Goal: Information Seeking & Learning: Compare options

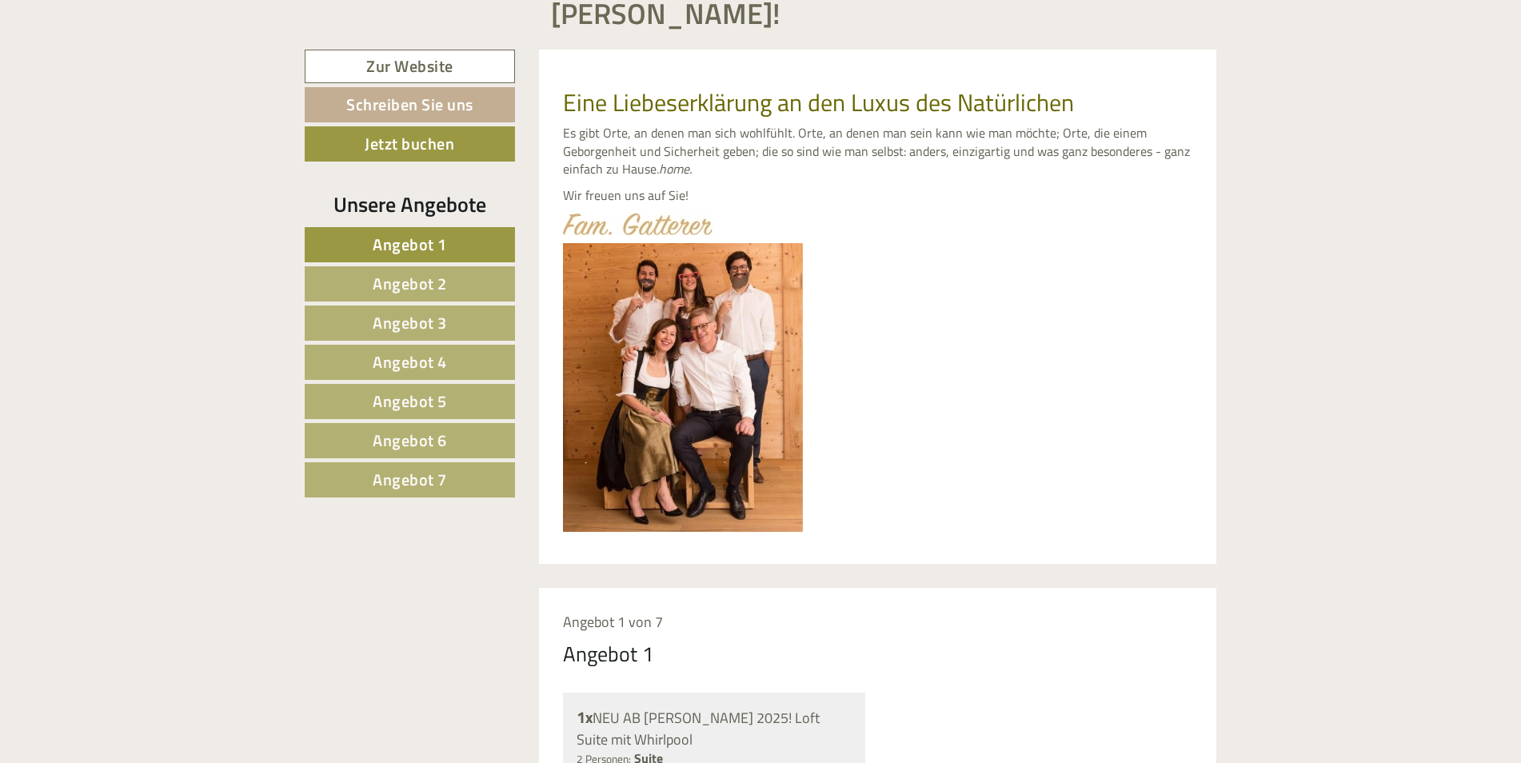
click at [395, 389] on span "Angebot 5" at bounding box center [410, 401] width 74 height 25
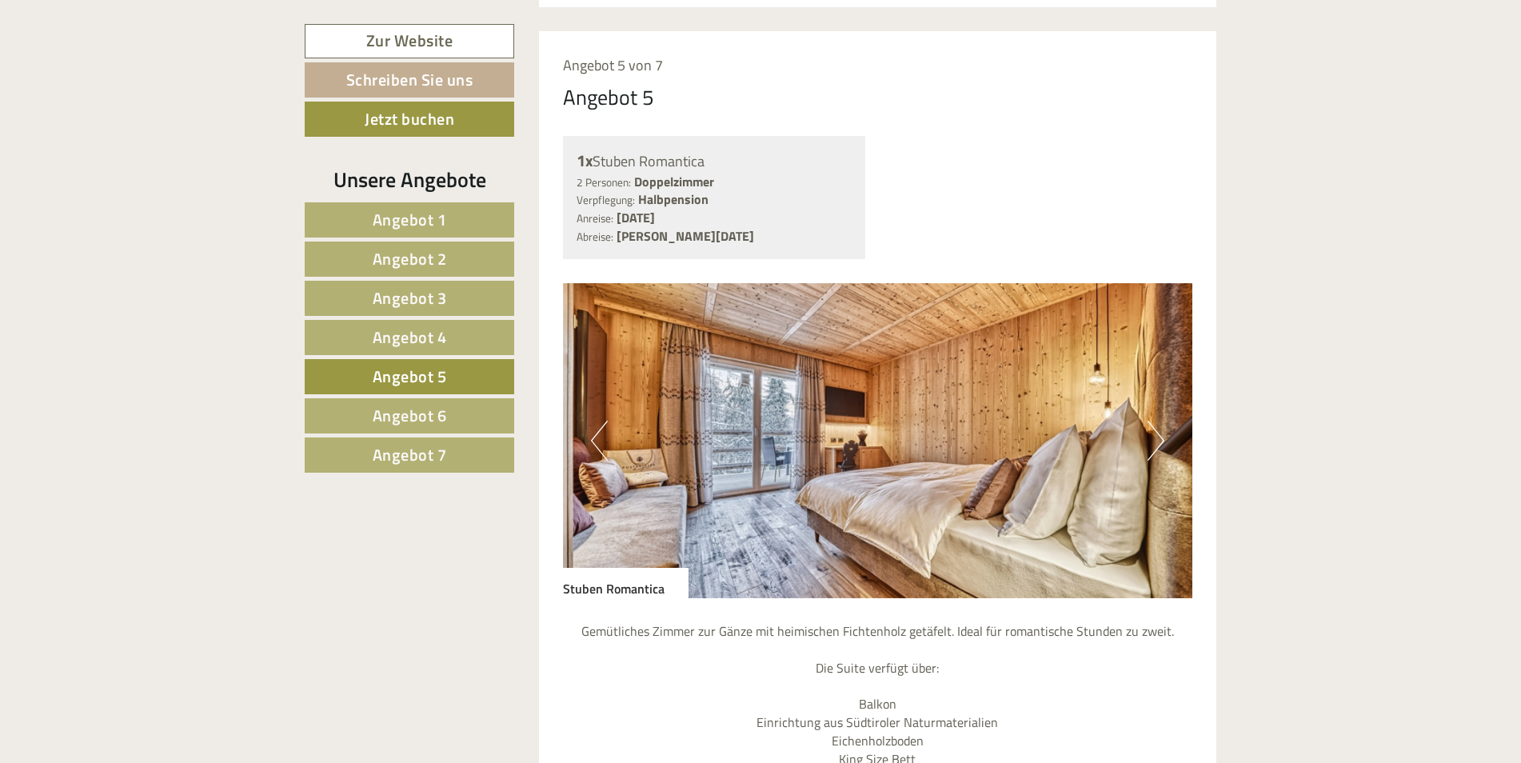
click at [411, 406] on span "Angebot 6" at bounding box center [410, 415] width 74 height 25
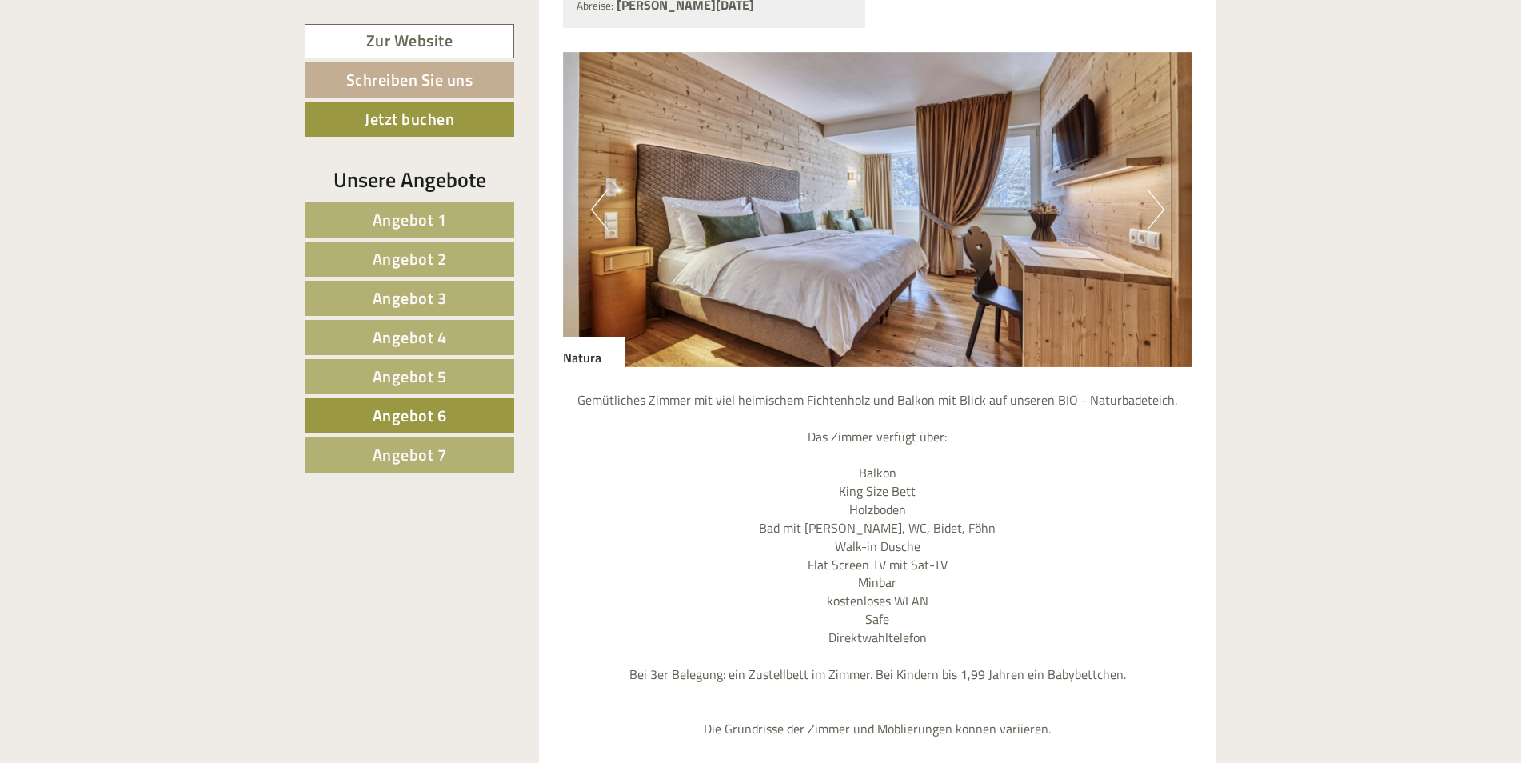
scroll to position [1596, 0]
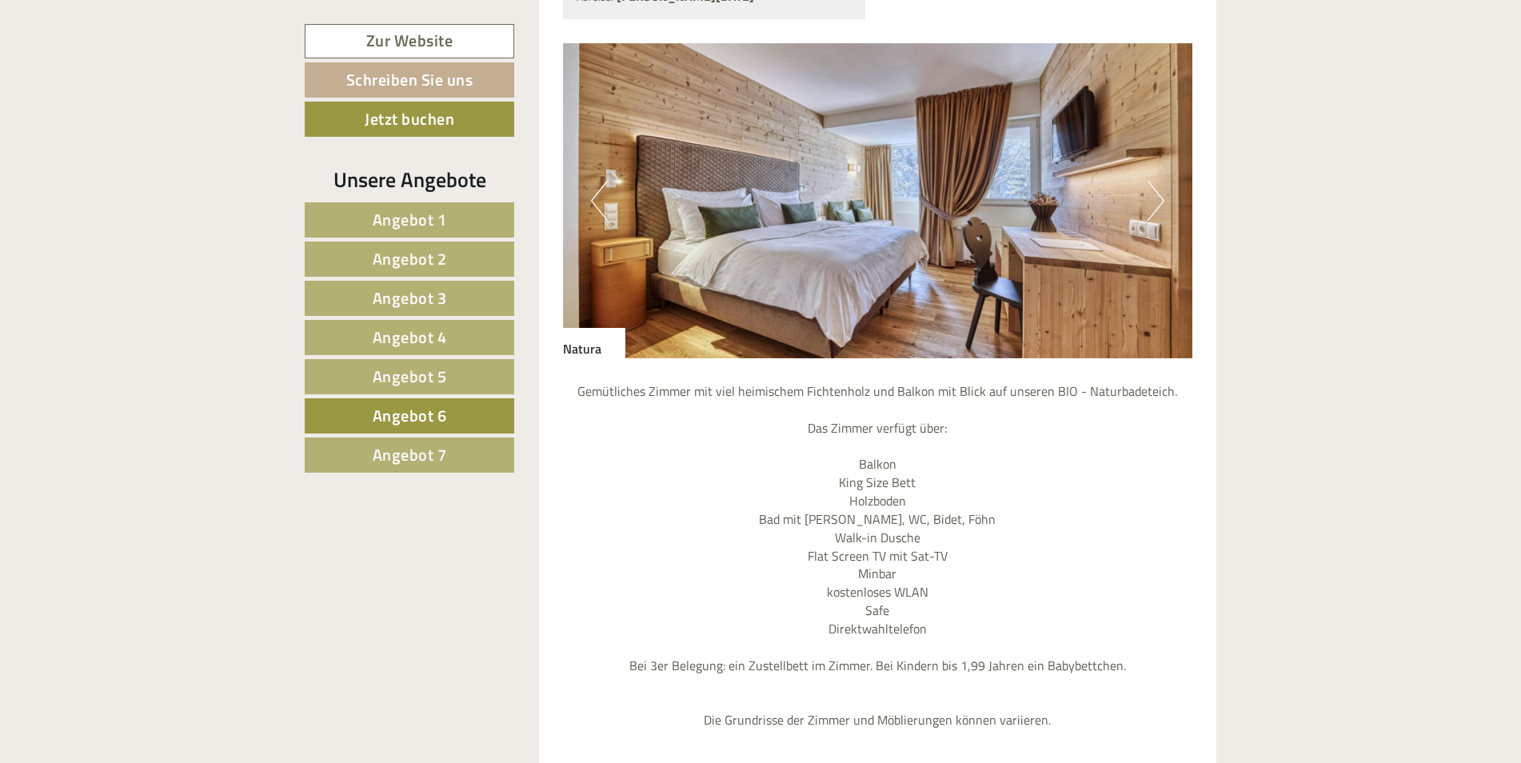
click at [1143, 177] on img at bounding box center [878, 200] width 630 height 315
click at [1150, 185] on button "Next" at bounding box center [1155, 201] width 17 height 40
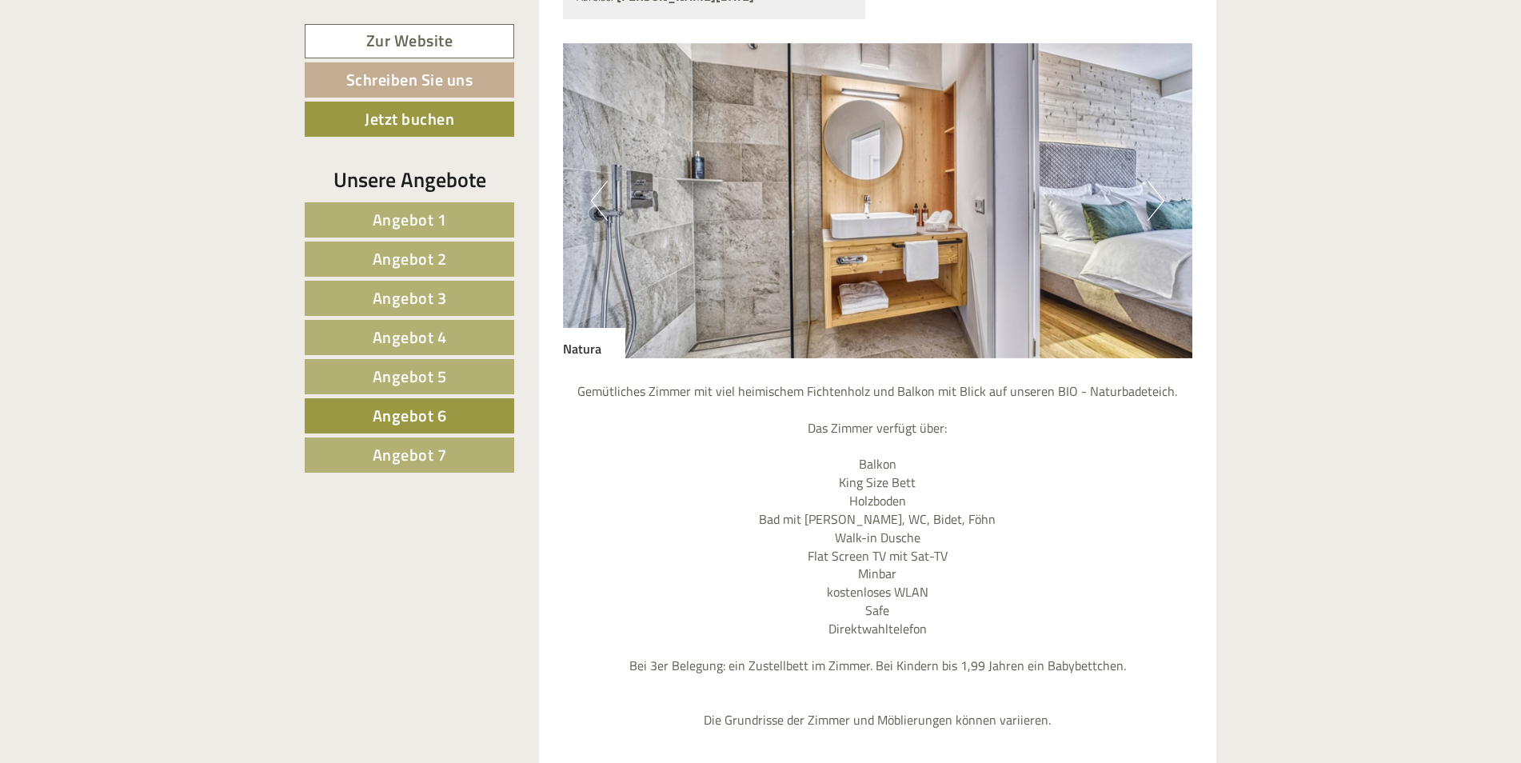
click at [1150, 185] on button "Next" at bounding box center [1155, 201] width 17 height 40
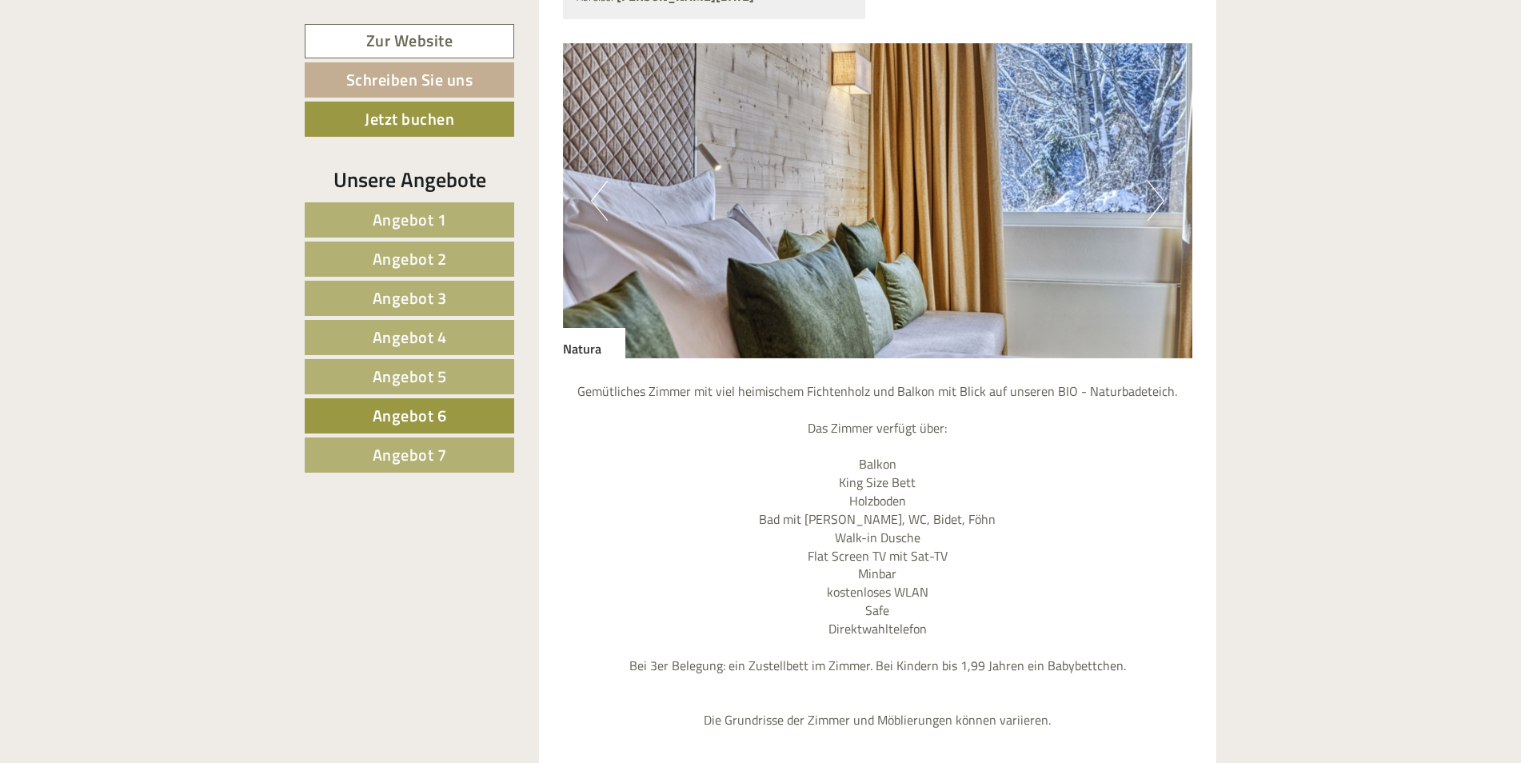
click at [1150, 185] on button "Next" at bounding box center [1155, 201] width 17 height 40
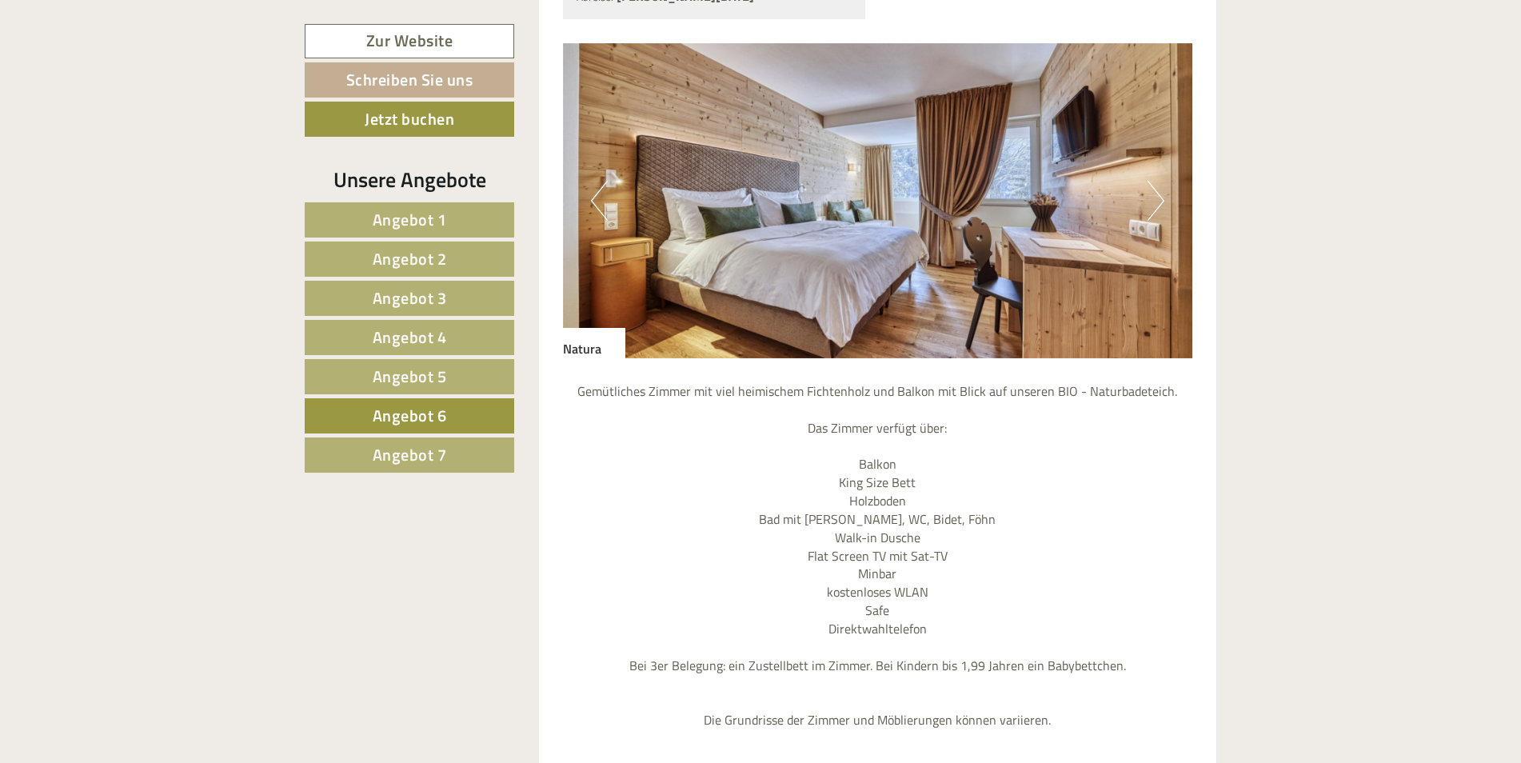
click at [399, 380] on span "Angebot 5" at bounding box center [410, 376] width 74 height 25
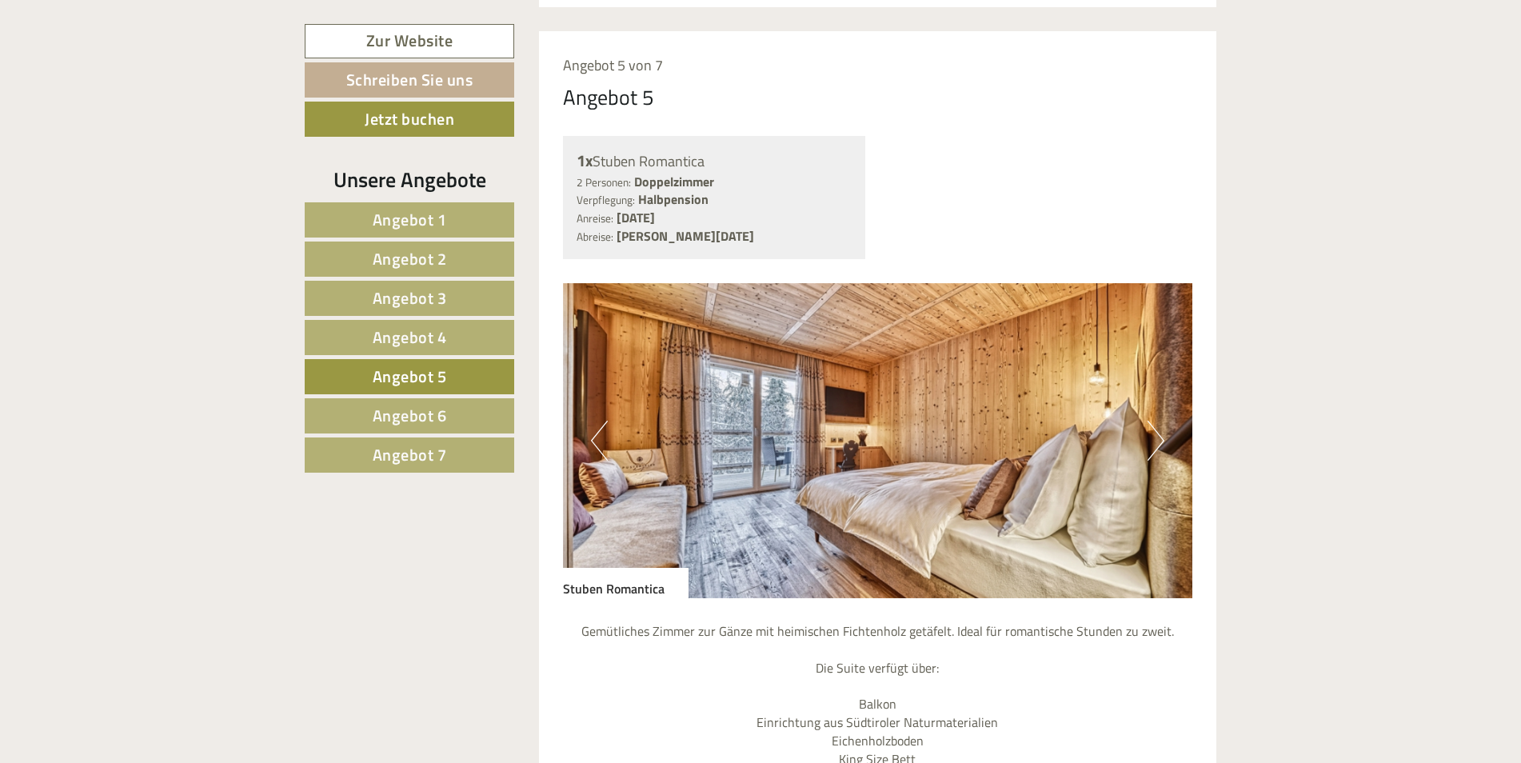
click at [391, 423] on span "Angebot 6" at bounding box center [410, 415] width 74 height 25
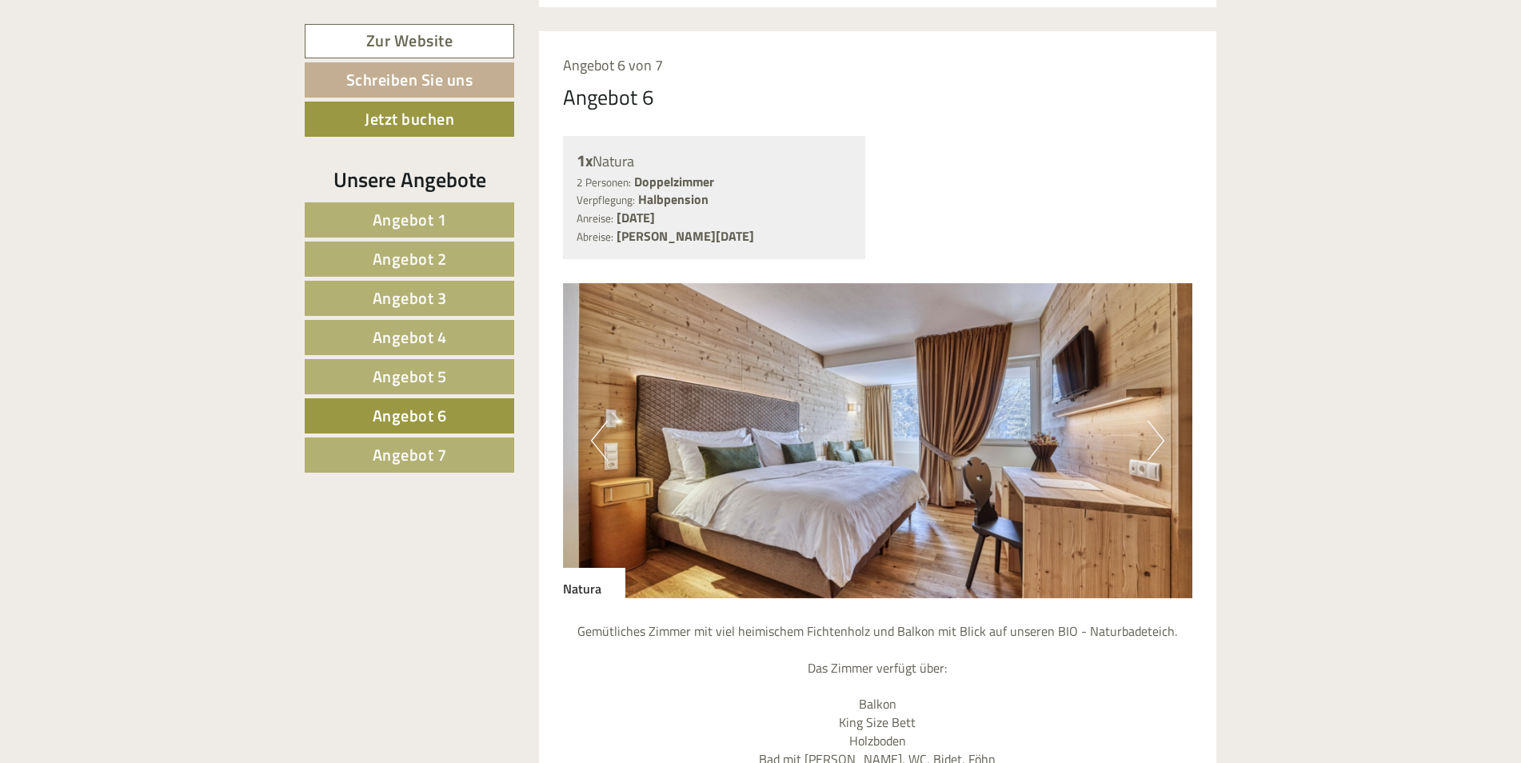
click at [386, 412] on span "Angebot 6" at bounding box center [410, 415] width 74 height 25
click at [390, 376] on span "Angebot 5" at bounding box center [410, 376] width 74 height 25
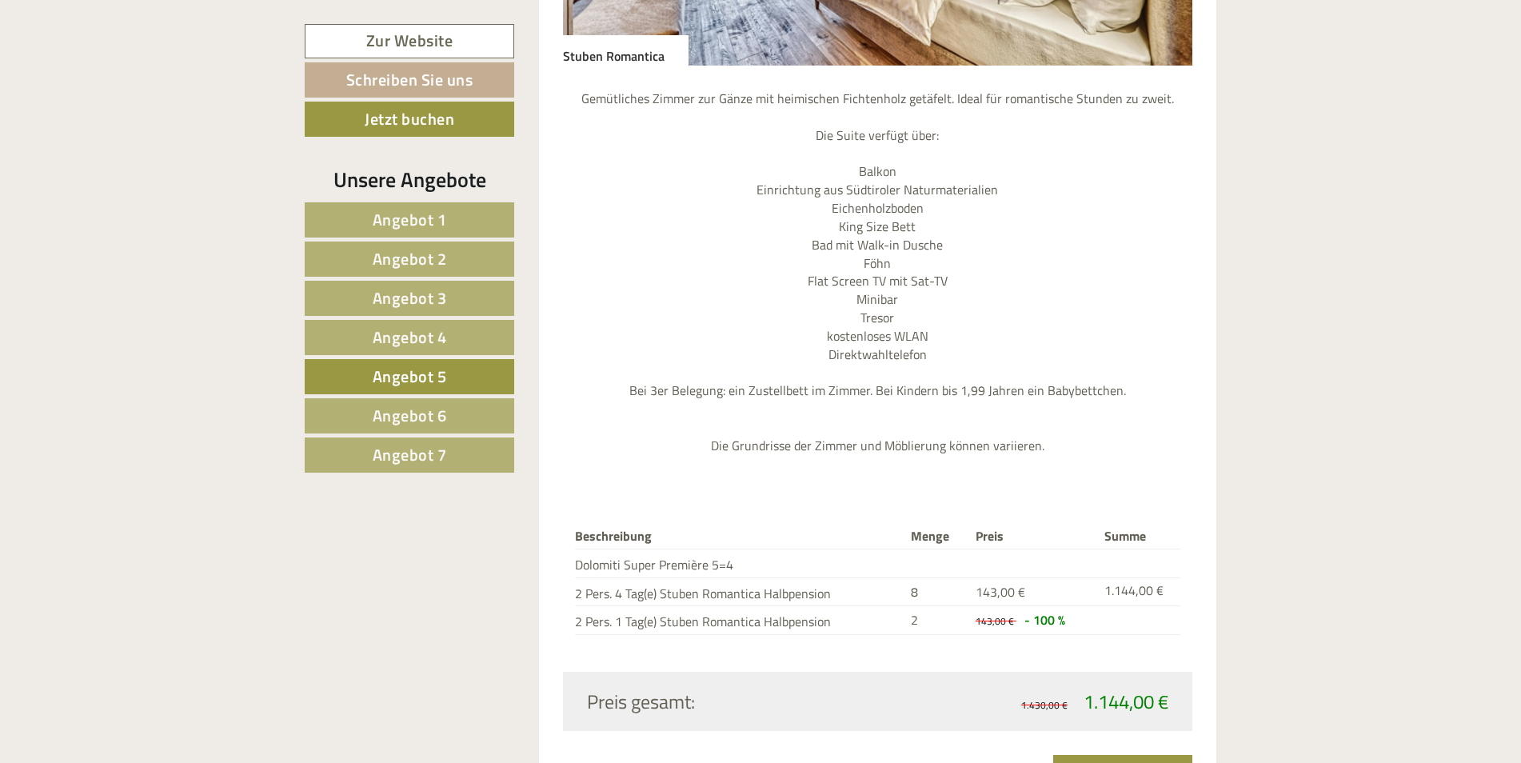
scroll to position [1915, 0]
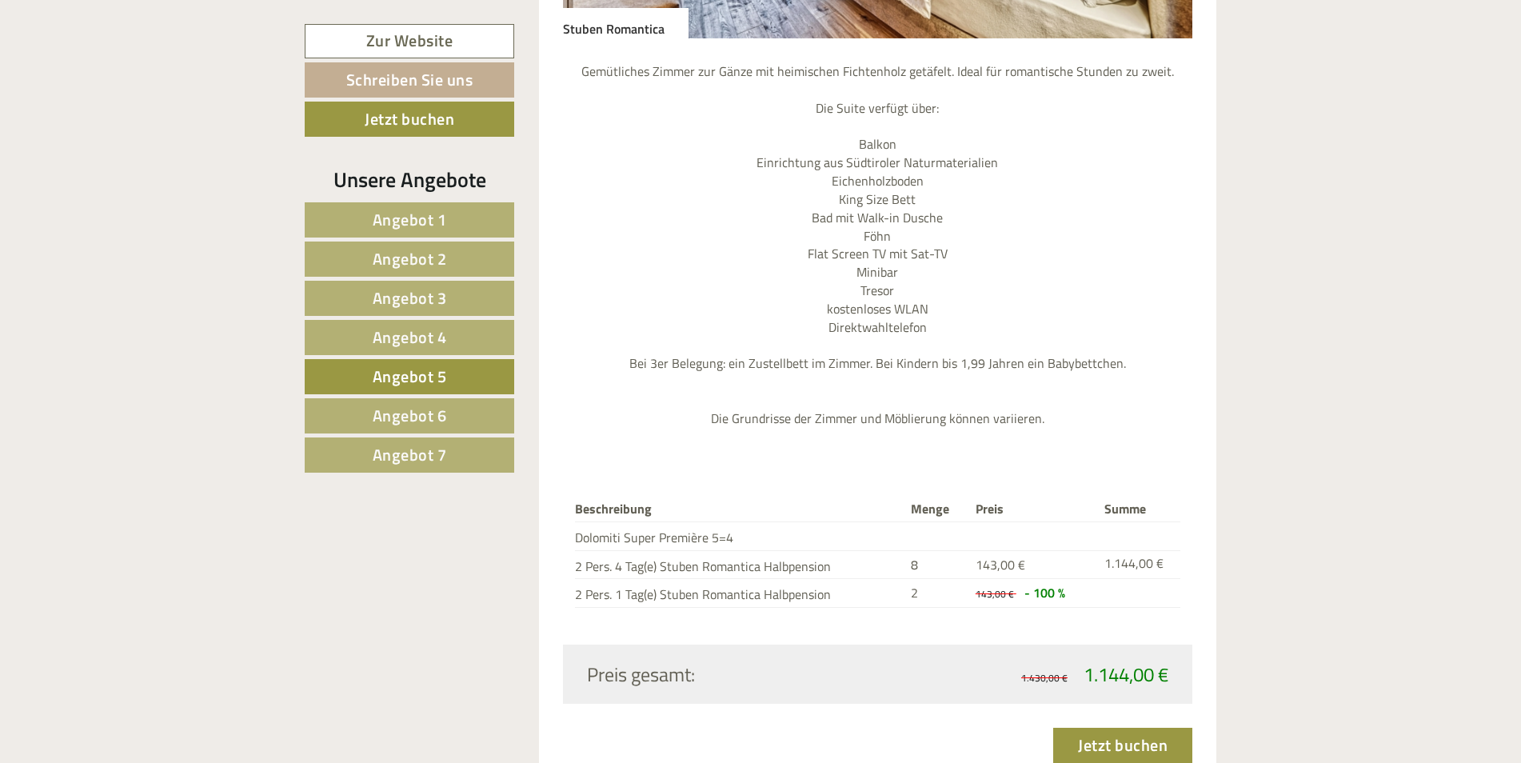
click at [394, 353] on link "Angebot 4" at bounding box center [409, 337] width 209 height 35
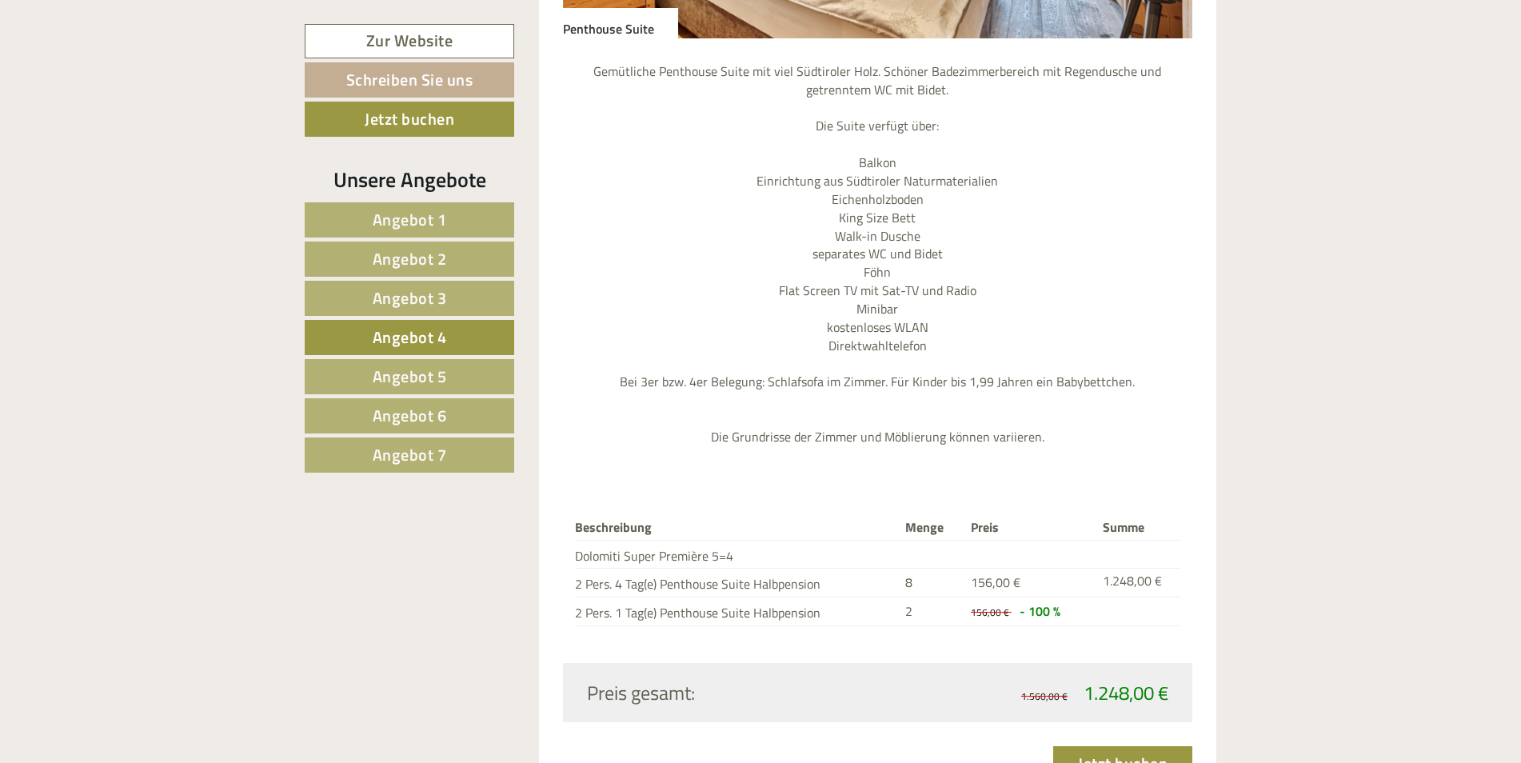
scroll to position [1356, 0]
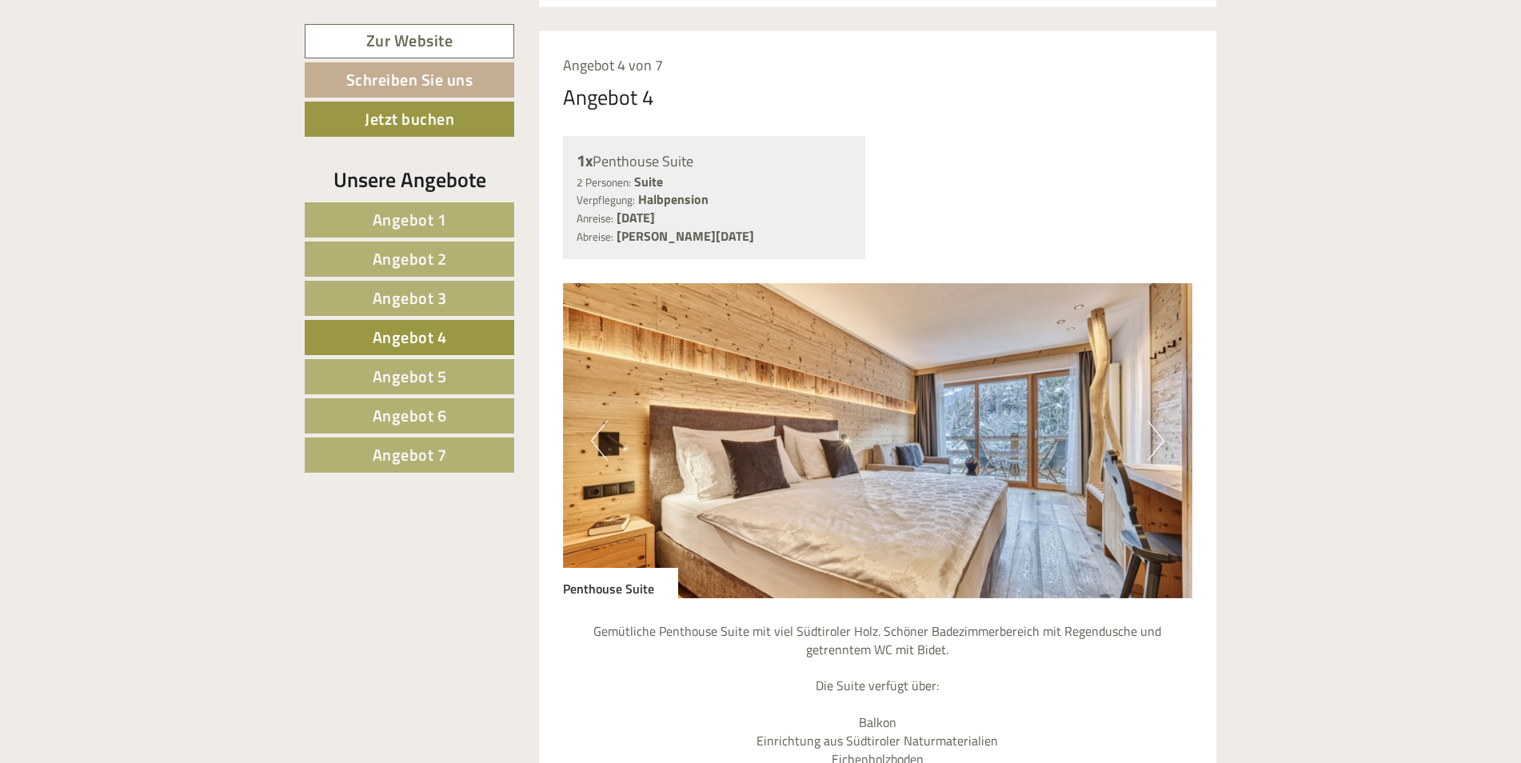
click at [395, 297] on span "Angebot 3" at bounding box center [410, 297] width 74 height 25
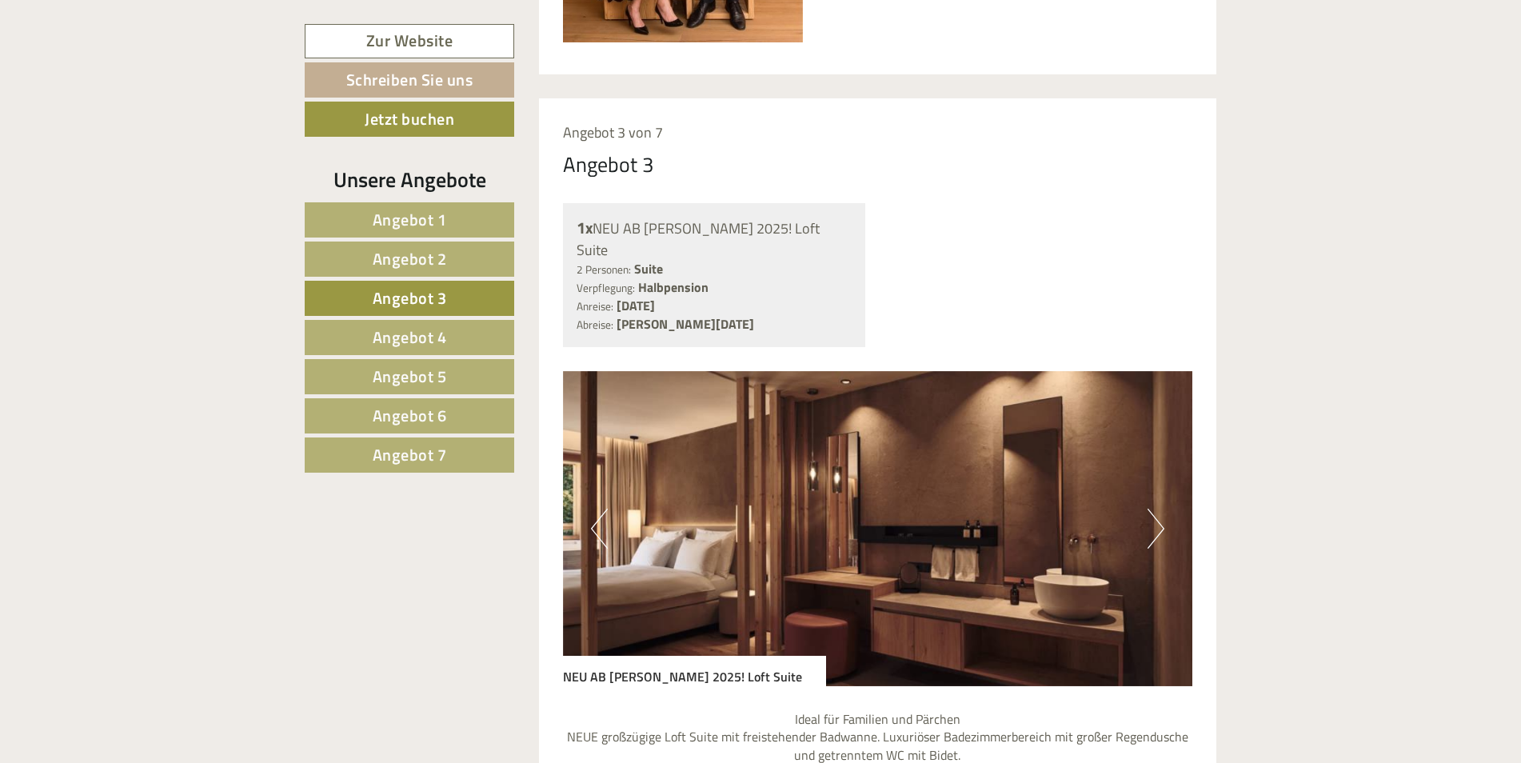
scroll to position [1276, 0]
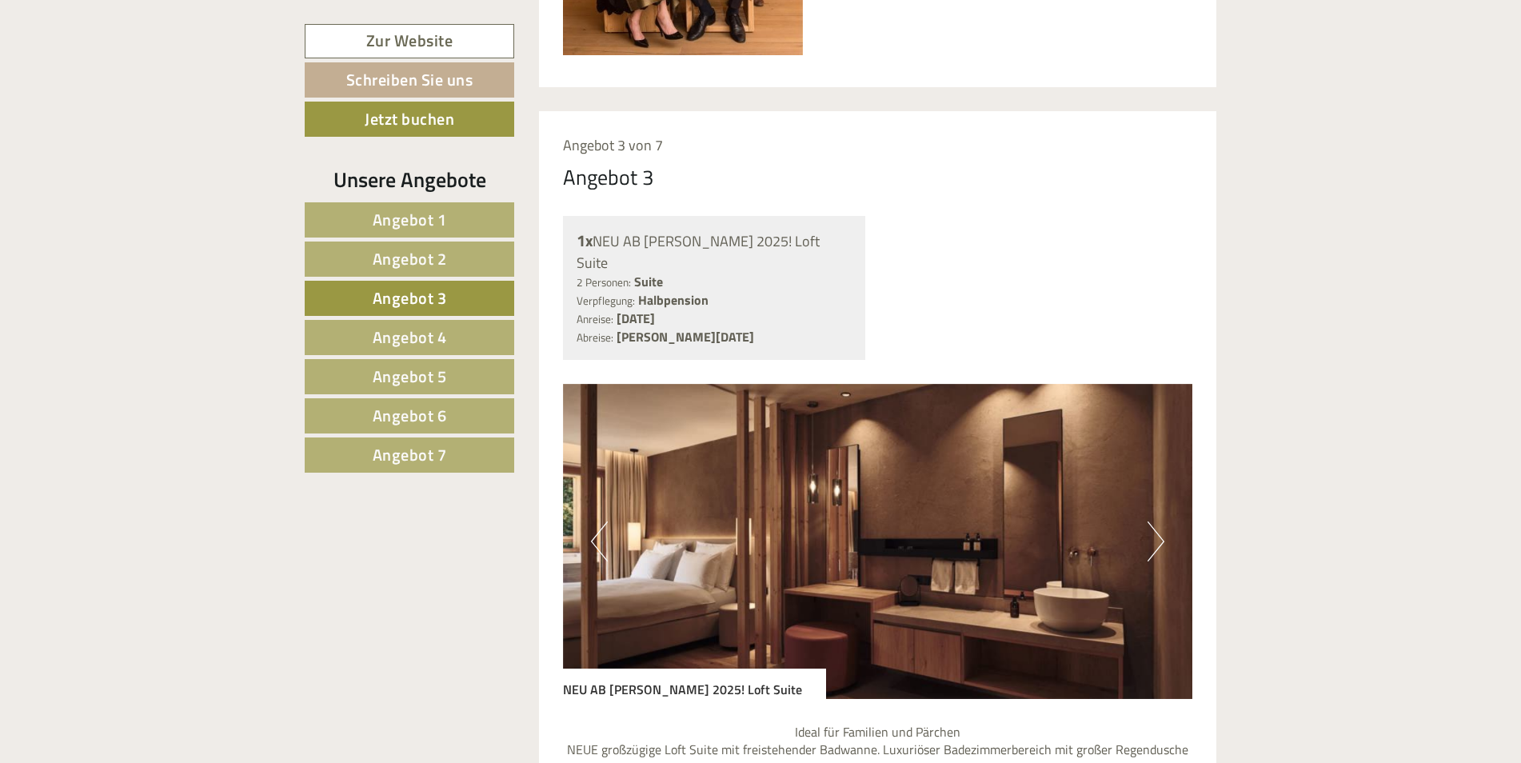
click at [1163, 521] on button "Next" at bounding box center [1155, 541] width 17 height 40
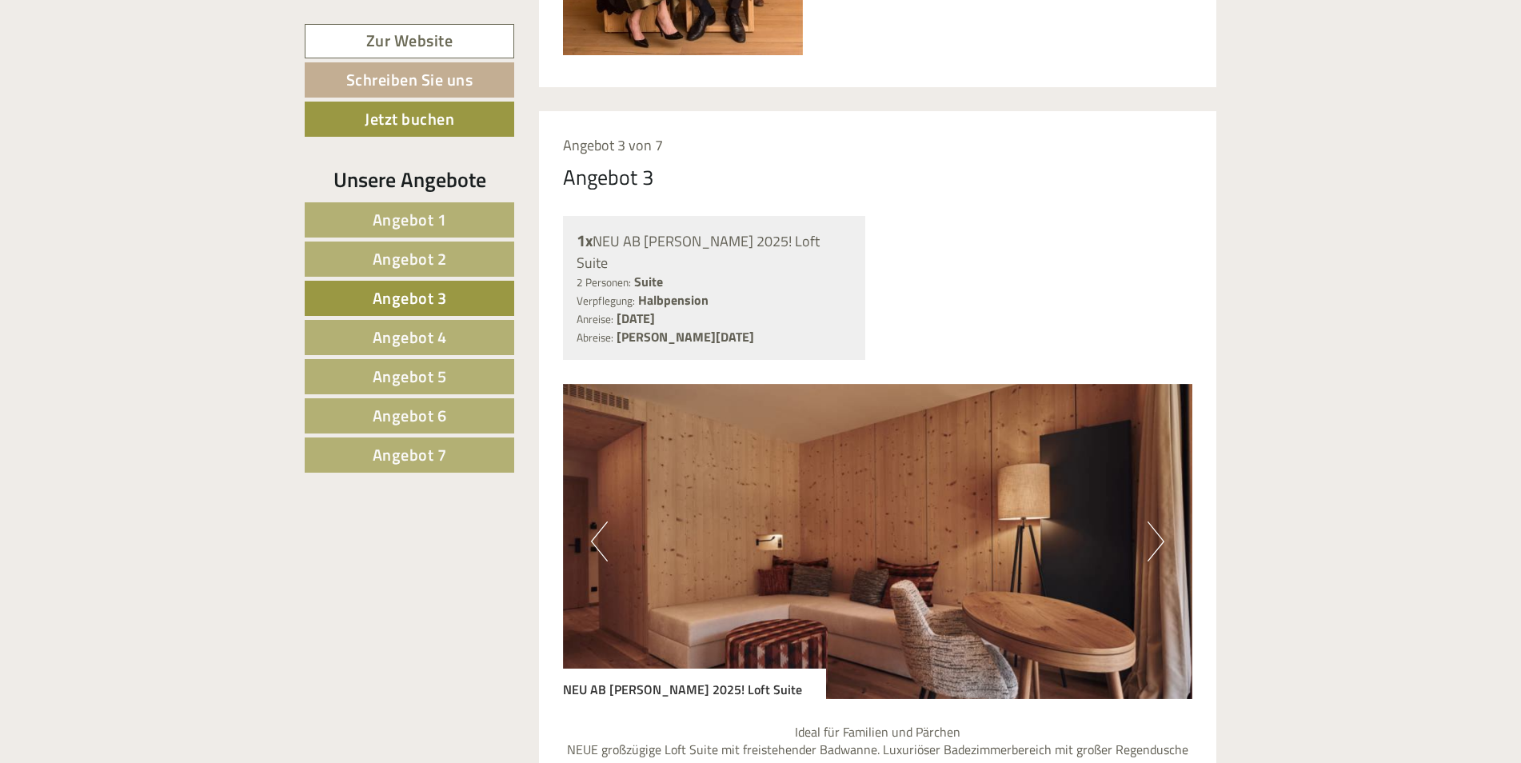
click at [1163, 521] on button "Next" at bounding box center [1155, 541] width 17 height 40
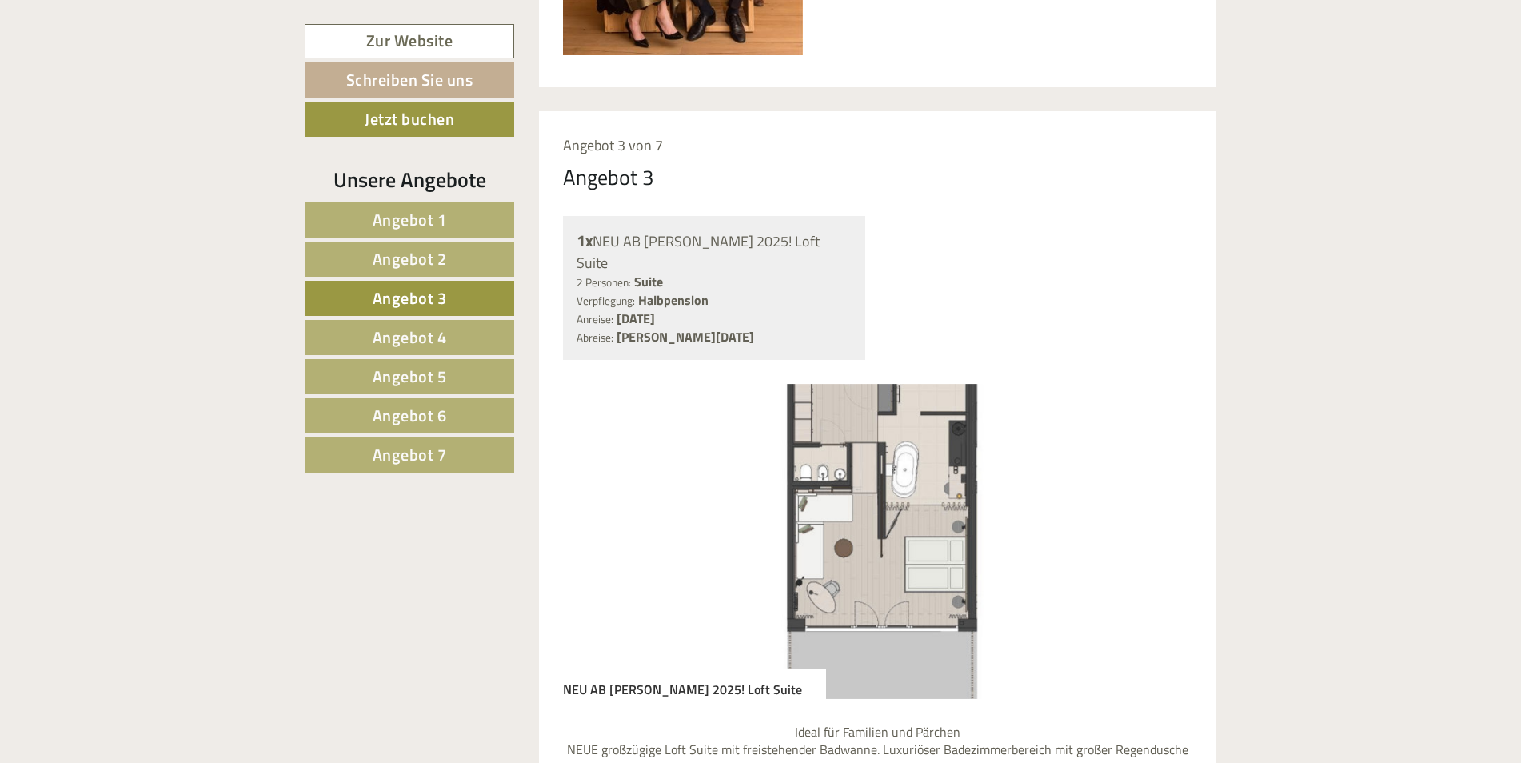
click at [1163, 521] on button "Next" at bounding box center [1155, 541] width 17 height 40
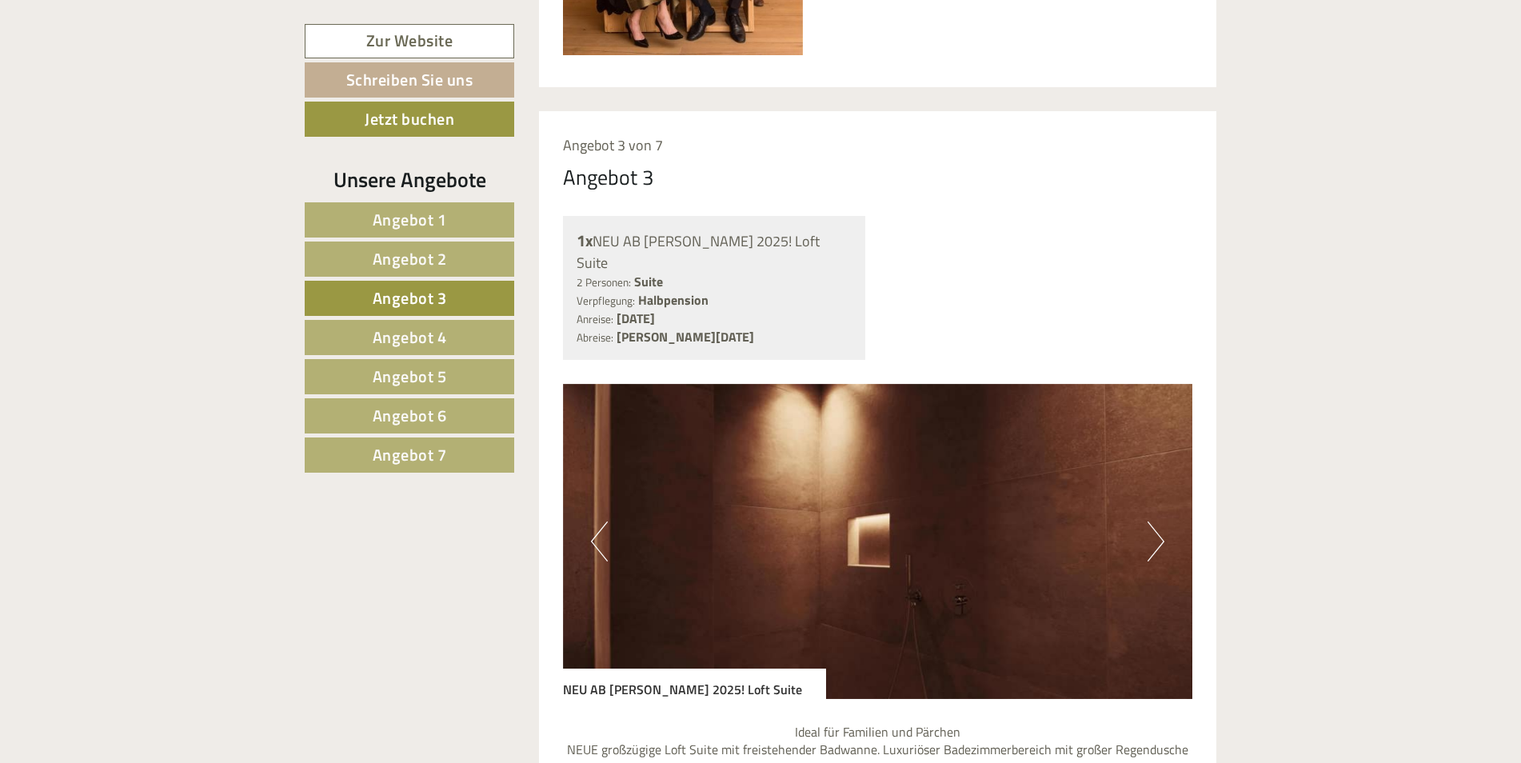
click at [1163, 521] on button "Next" at bounding box center [1155, 541] width 17 height 40
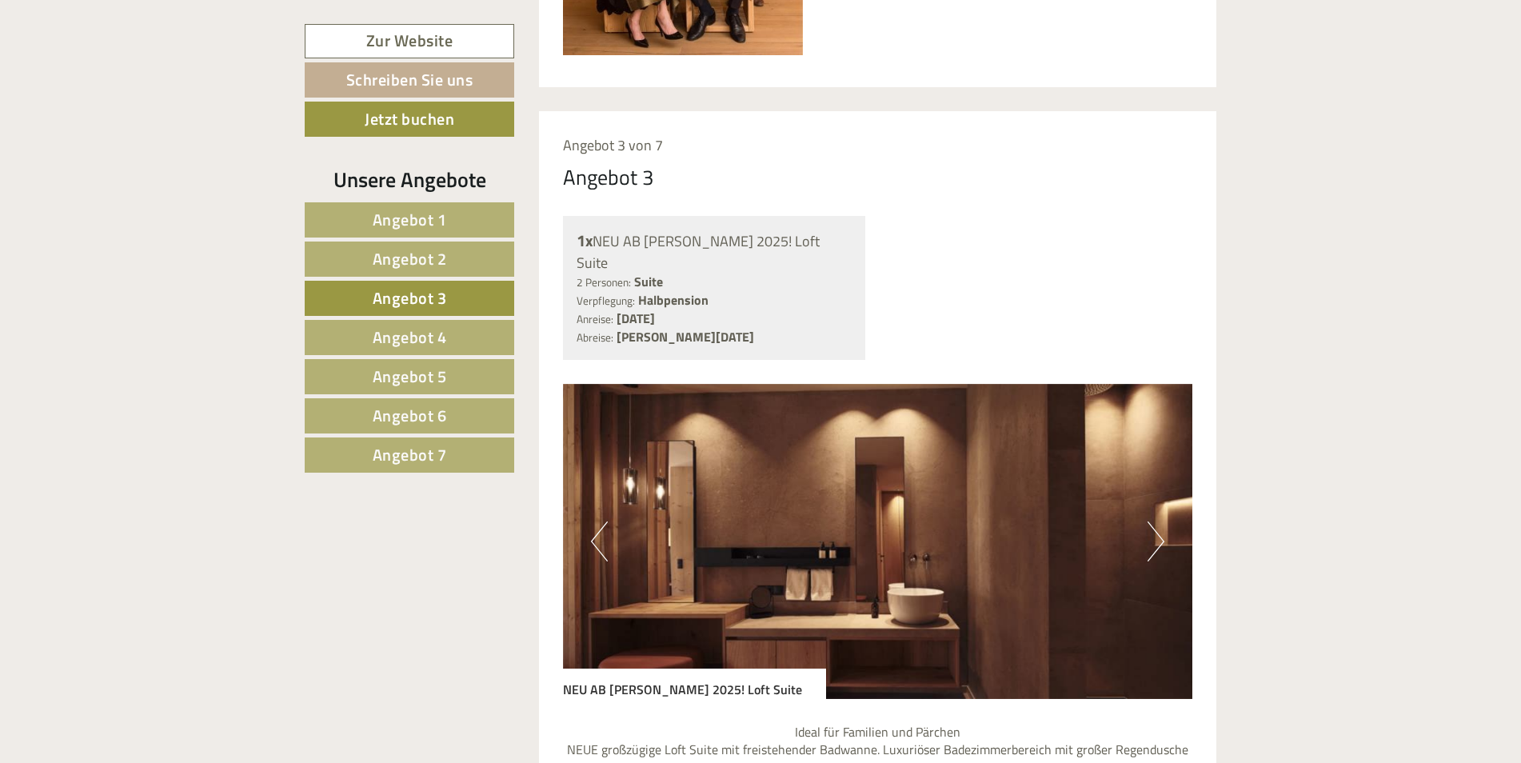
click at [1163, 521] on button "Next" at bounding box center [1155, 541] width 17 height 40
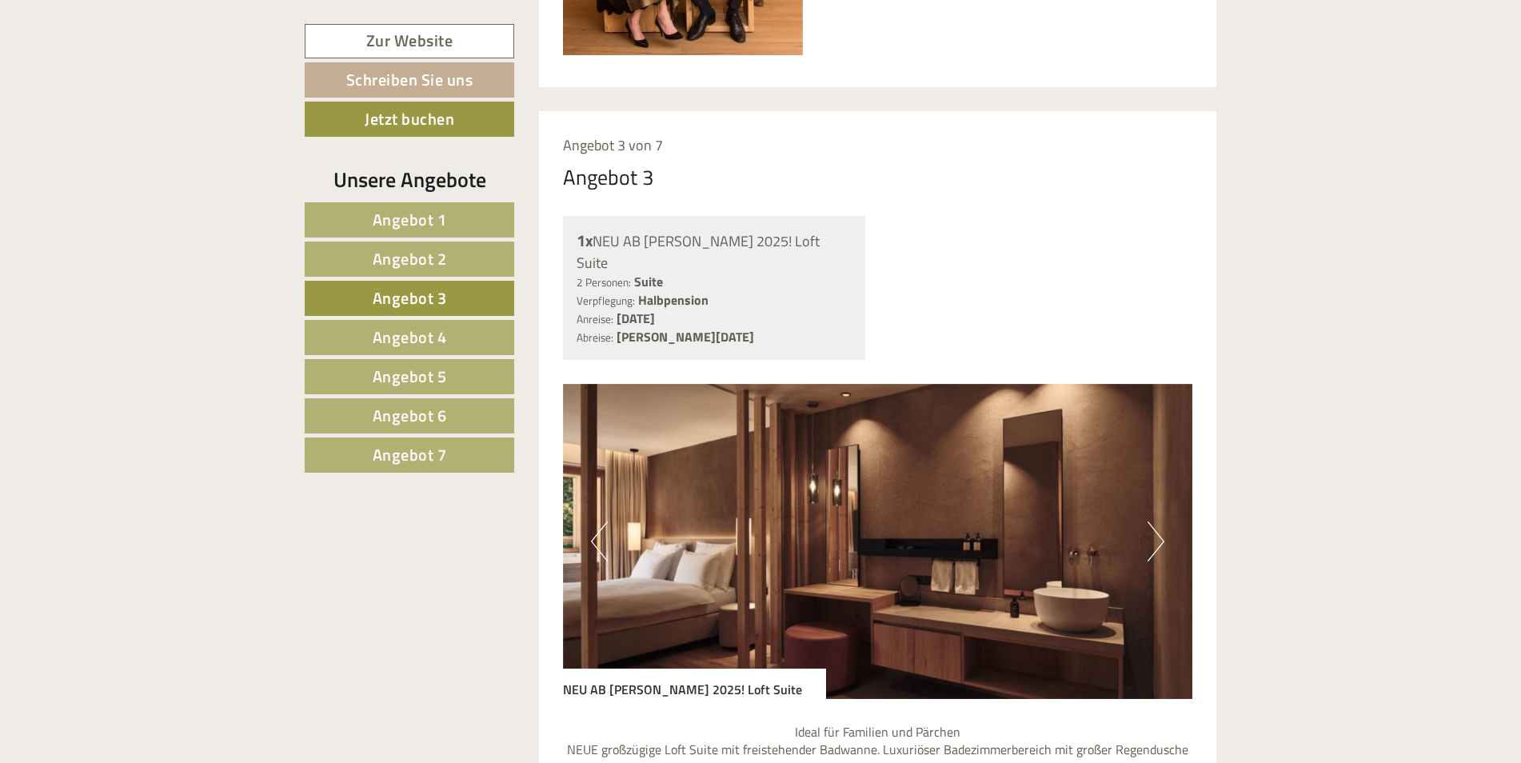
click at [1163, 521] on button "Next" at bounding box center [1155, 541] width 17 height 40
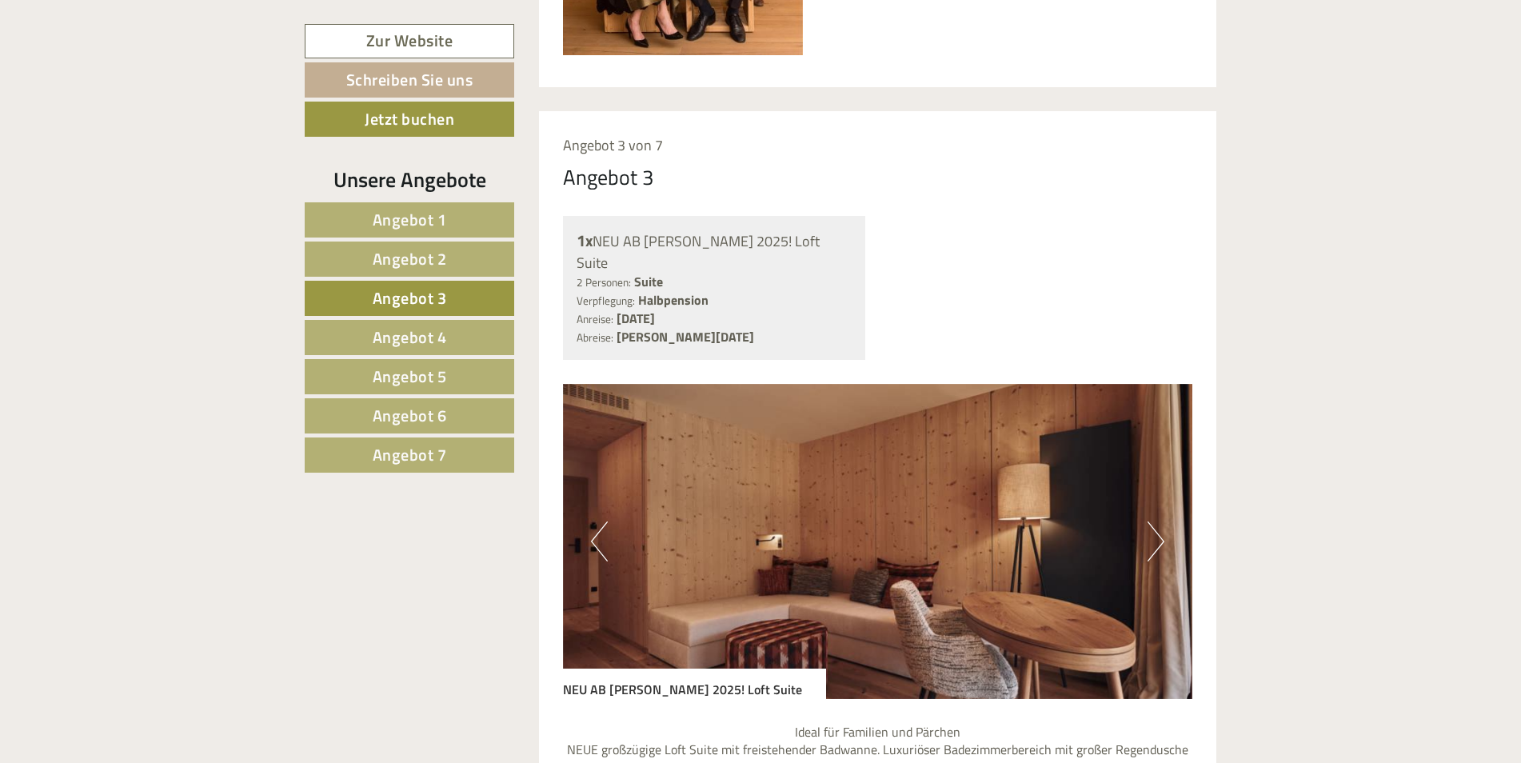
click at [403, 373] on span "Angebot 5" at bounding box center [410, 376] width 74 height 25
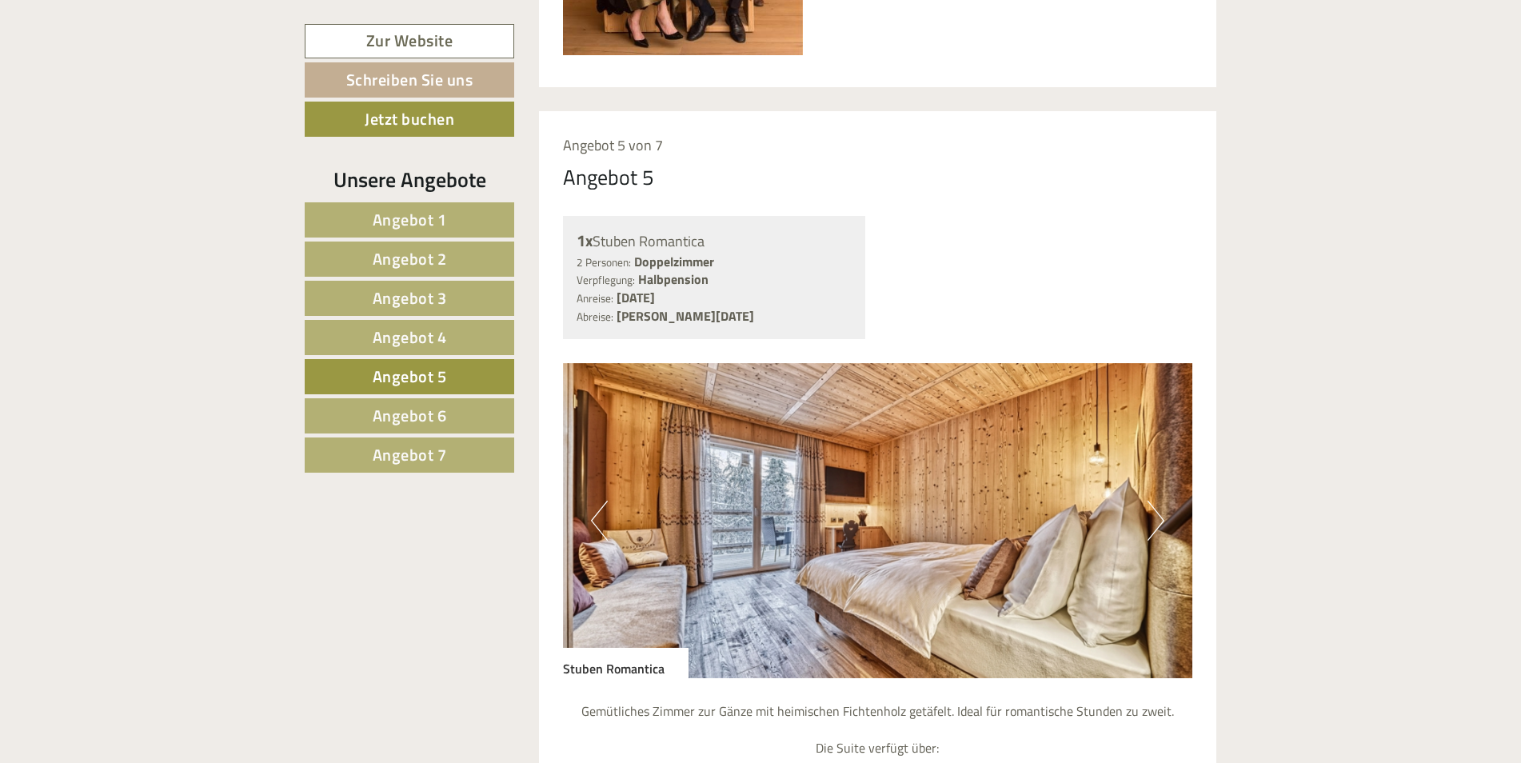
scroll to position [1356, 0]
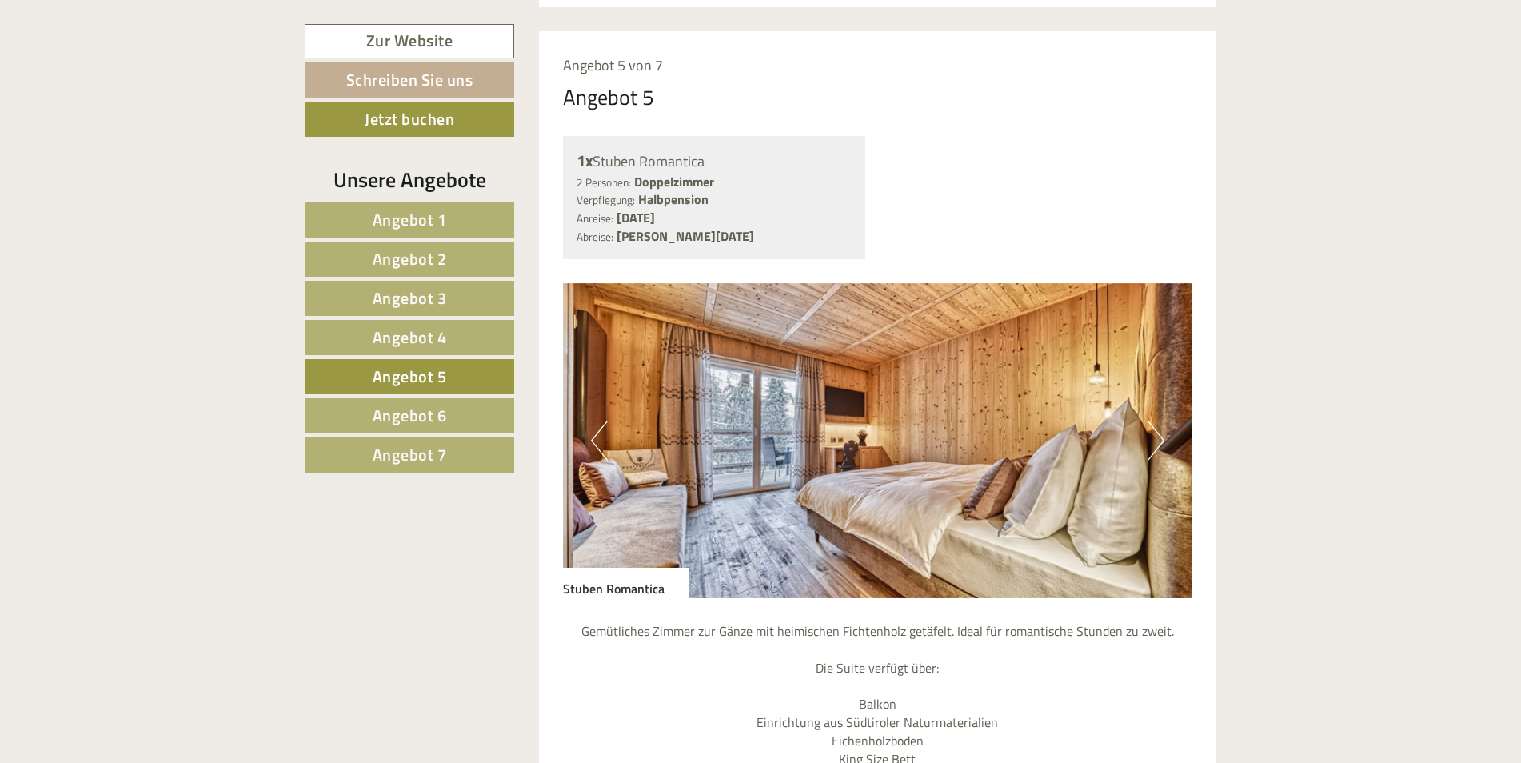
click at [386, 416] on span "Angebot 6" at bounding box center [410, 415] width 74 height 25
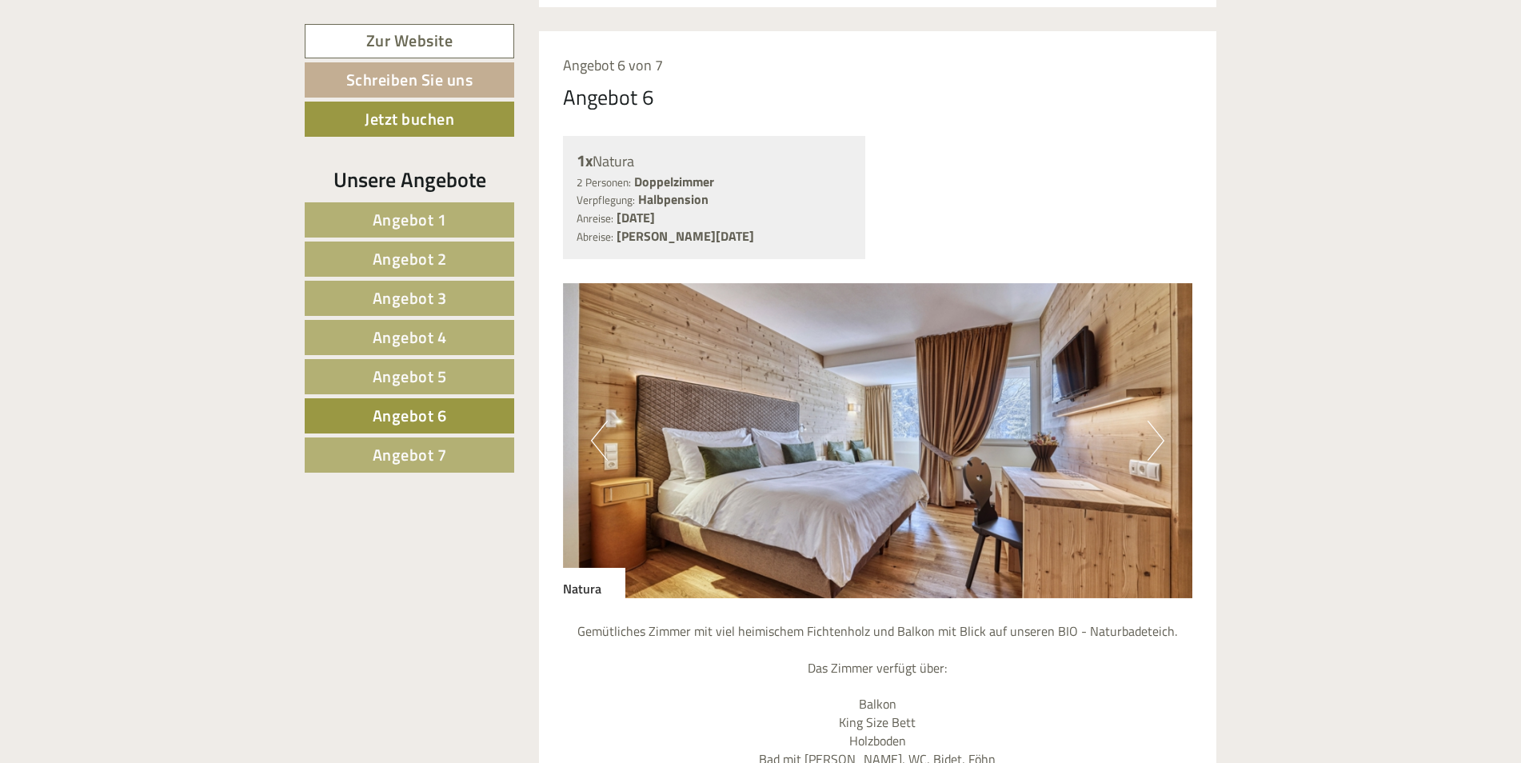
click at [417, 463] on span "Angebot 7" at bounding box center [410, 454] width 74 height 25
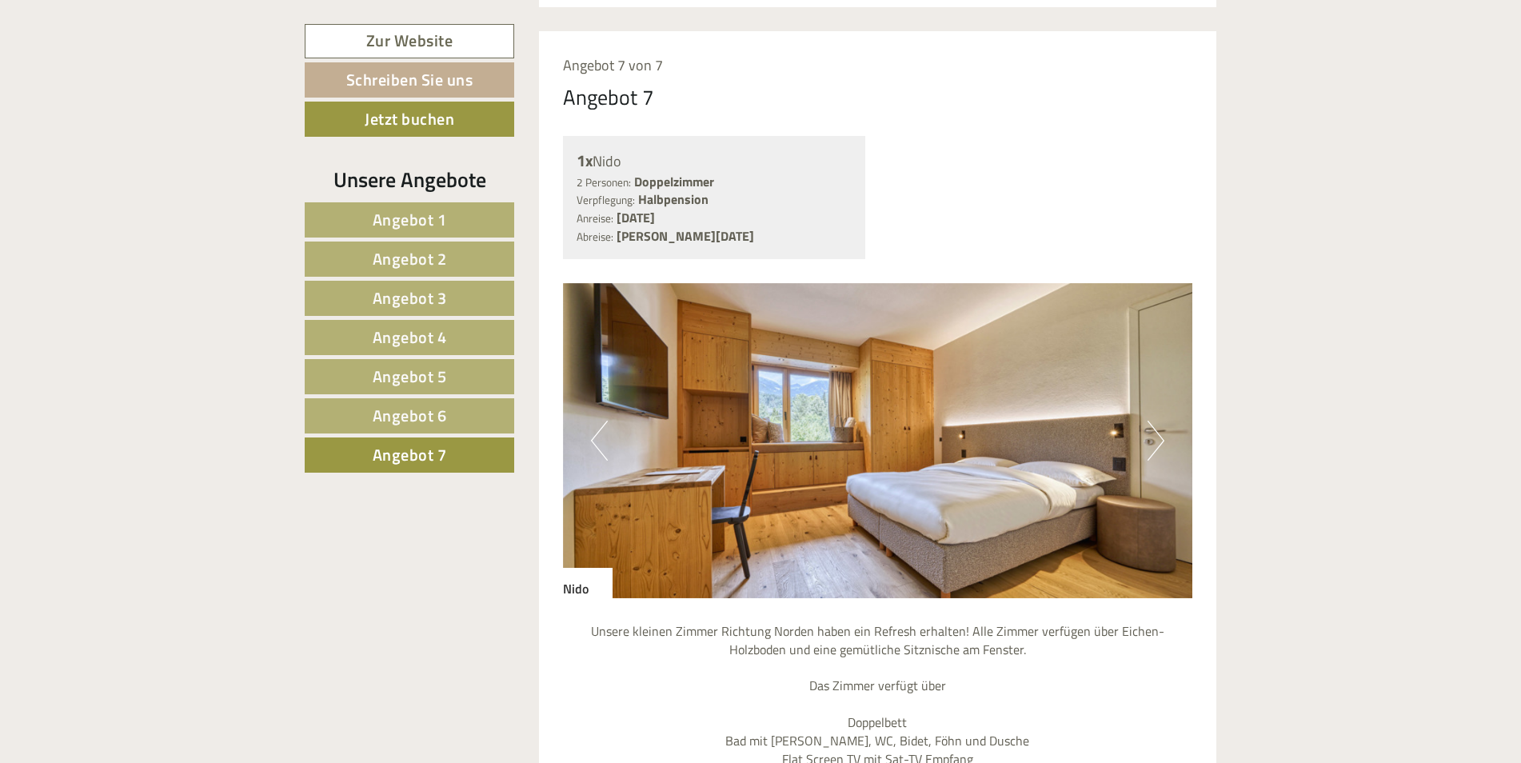
click at [411, 398] on link "Angebot 6" at bounding box center [409, 415] width 209 height 35
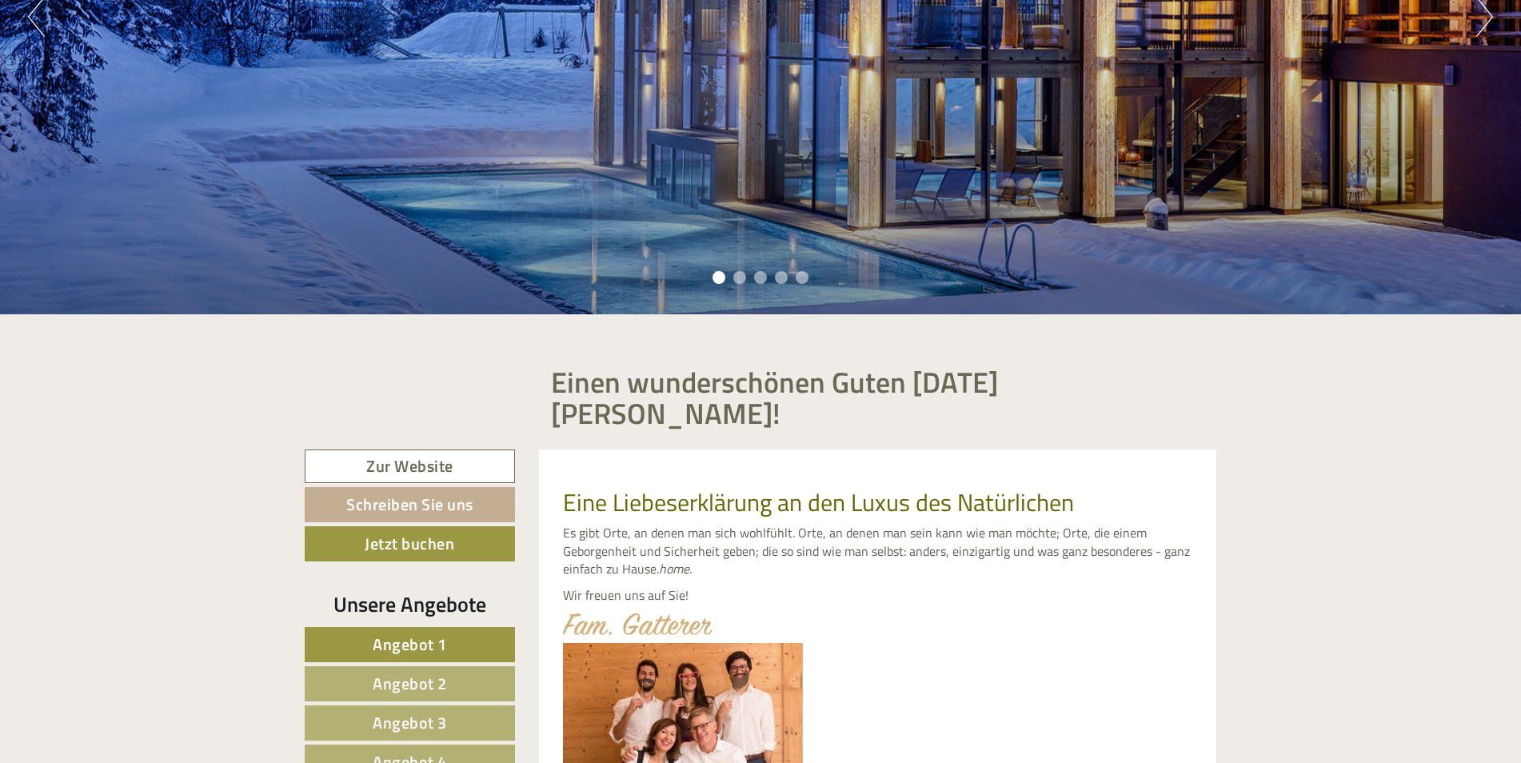
scroll to position [720, 0]
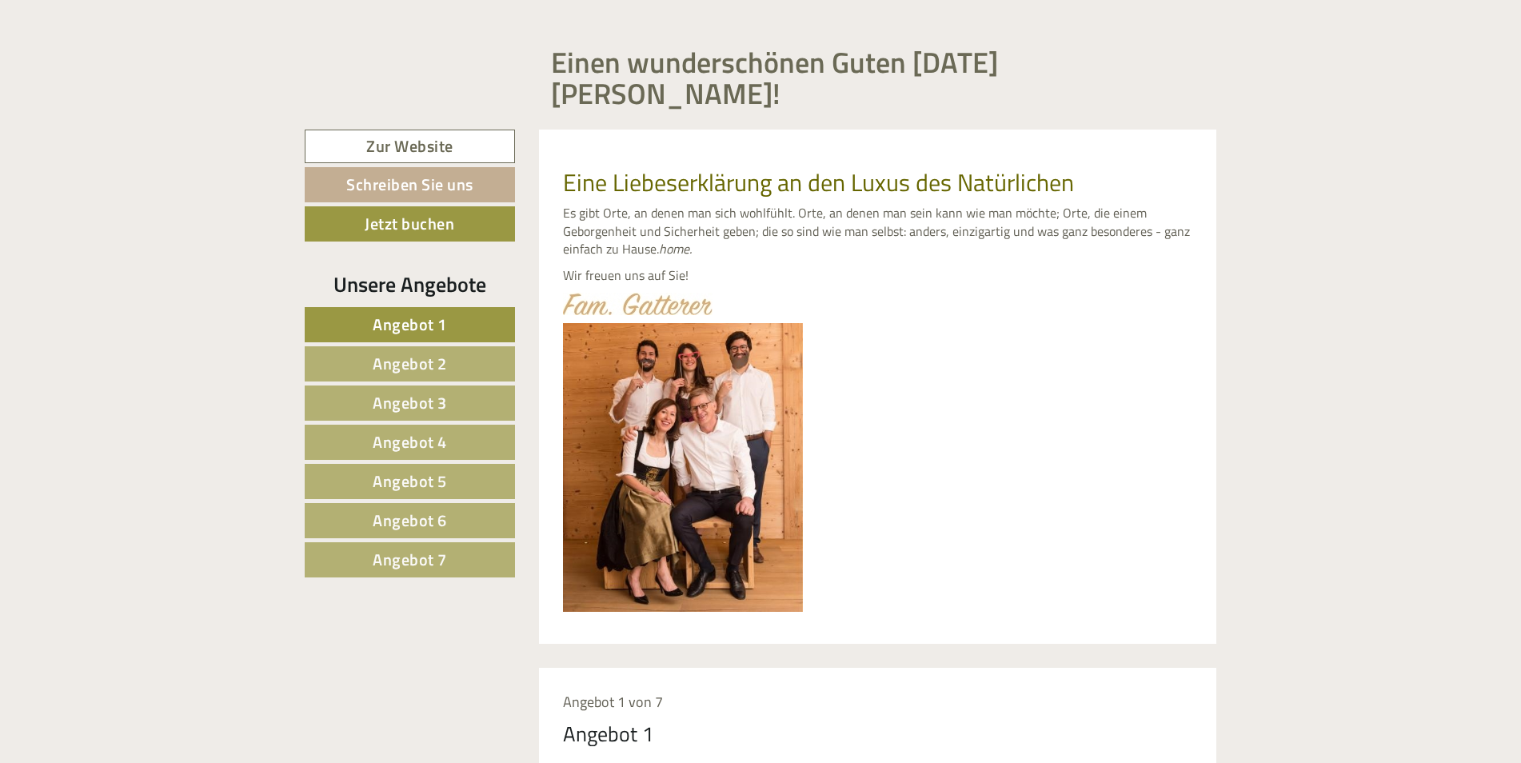
click at [422, 508] on span "Angebot 6" at bounding box center [410, 520] width 74 height 25
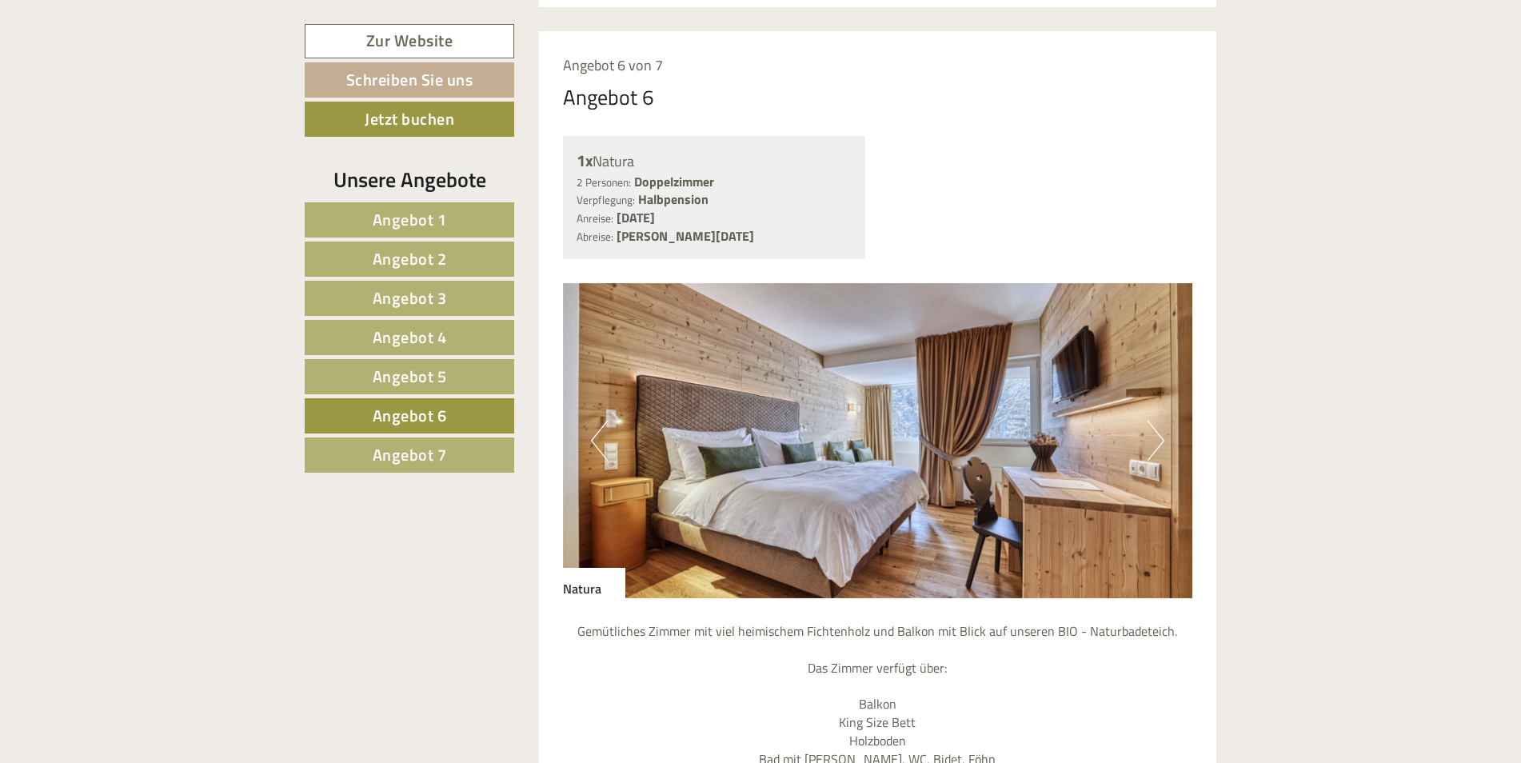
click at [408, 373] on span "Angebot 5" at bounding box center [410, 376] width 74 height 25
